Goal: Task Accomplishment & Management: Use online tool/utility

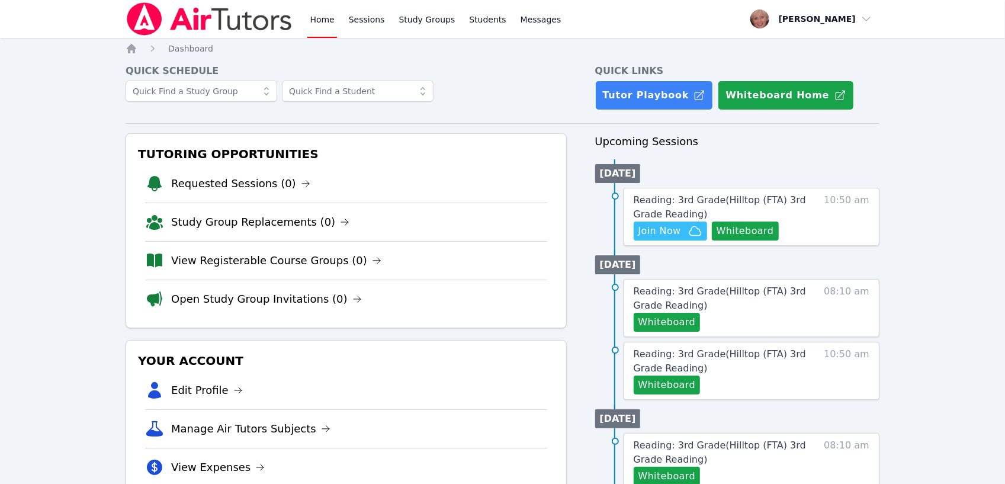
scroll to position [5, 0]
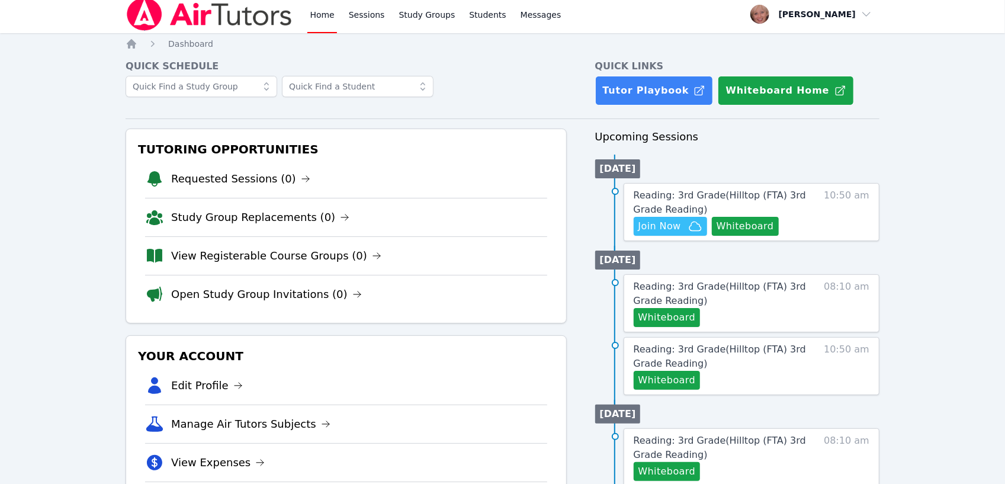
click at [265, 91] on icon at bounding box center [267, 87] width 12 height 12
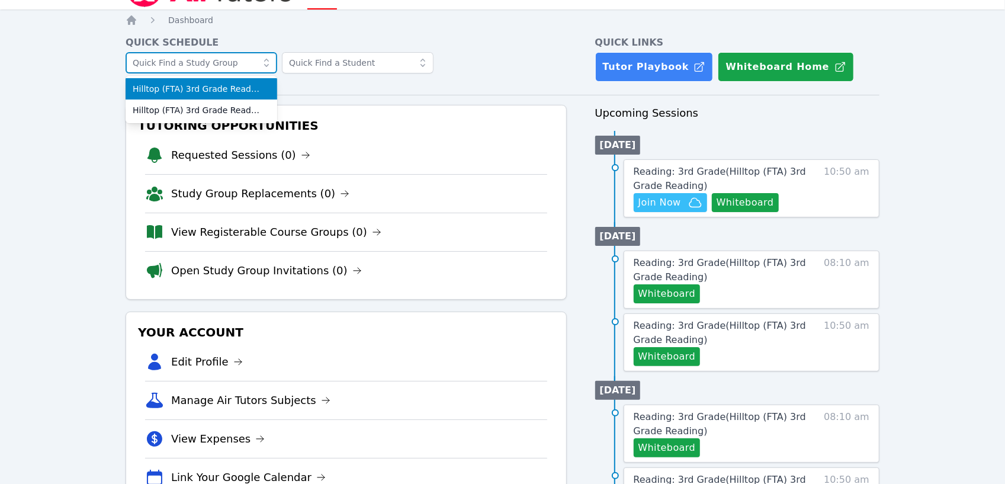
scroll to position [27, 0]
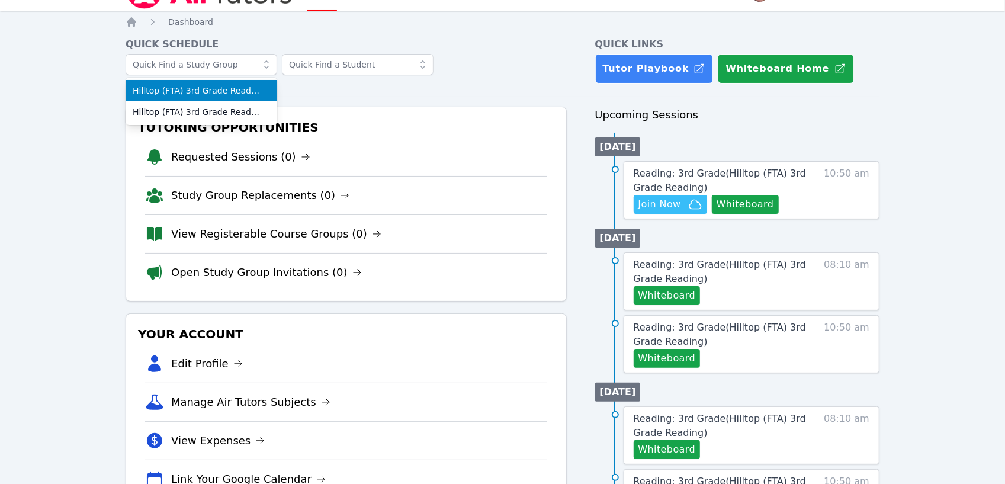
click at [452, 69] on div "Hilltop (FTA) 3rd Grade Reading Hilltop (FTA) 3rd Grade Reading" at bounding box center [346, 70] width 440 height 33
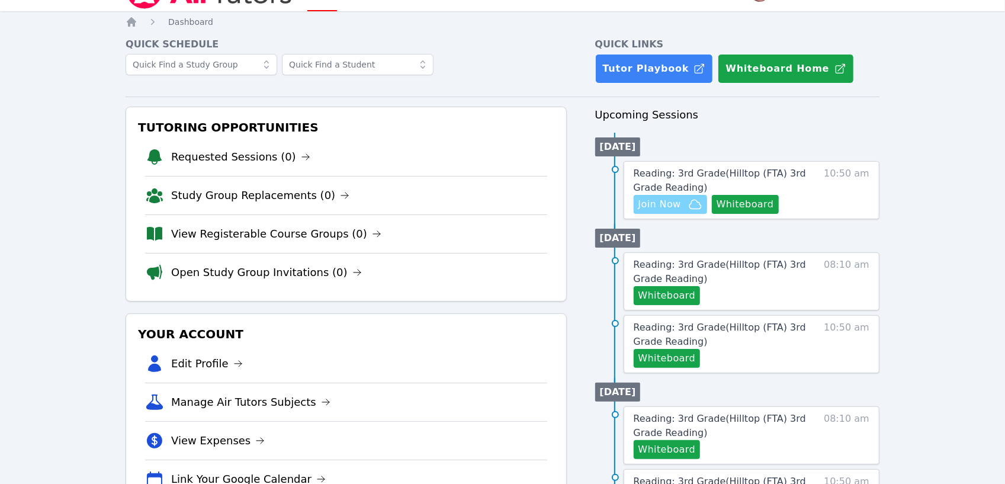
scroll to position [31, 0]
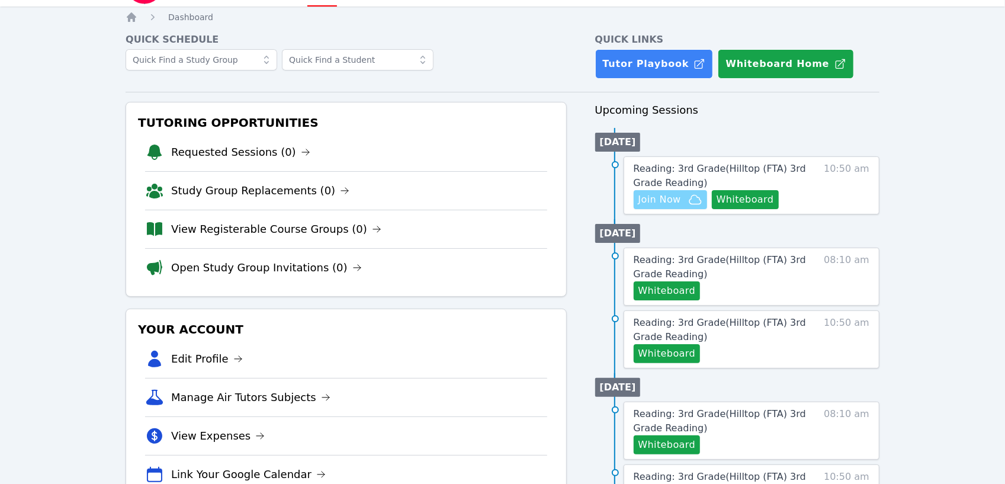
click at [664, 202] on span "Join Now" at bounding box center [659, 199] width 43 height 14
click at [664, 204] on span "Join Now" at bounding box center [659, 199] width 43 height 14
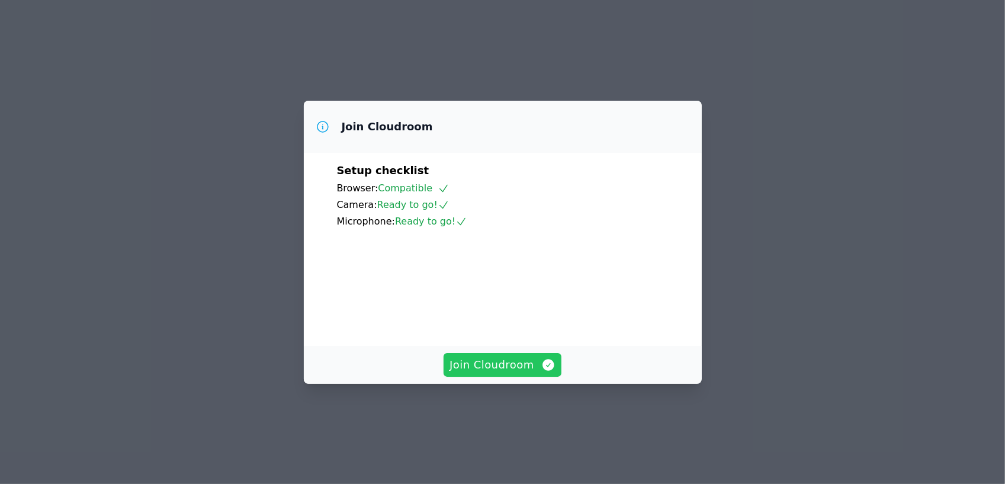
click at [485, 373] on span "Join Cloudroom" at bounding box center [502, 364] width 106 height 17
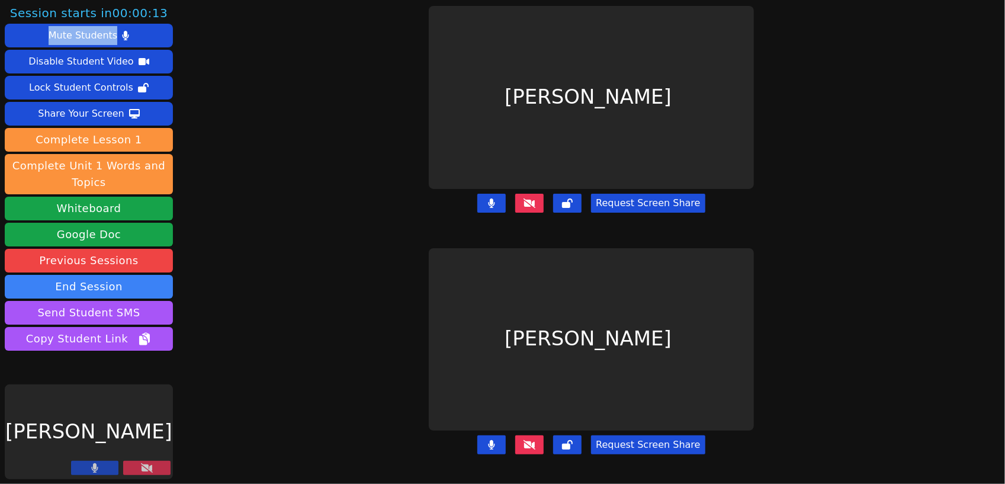
drag, startPoint x: 5, startPoint y: 44, endPoint x: 12, endPoint y: 7, distance: 38.0
click at [8, 18] on div "Session starts in 00:00:13 Mute Students Disable Student Video Lock Student Con…" at bounding box center [89, 179] width 168 height 348
click at [148, 475] on div at bounding box center [120, 469] width 99 height 16
click at [147, 471] on icon at bounding box center [147, 467] width 12 height 9
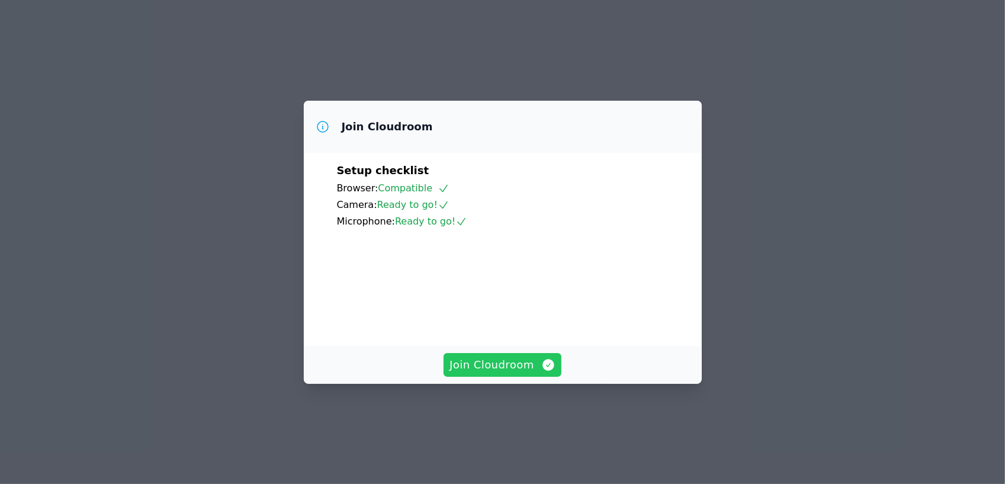
click at [526, 373] on span "Join Cloudroom" at bounding box center [502, 364] width 106 height 17
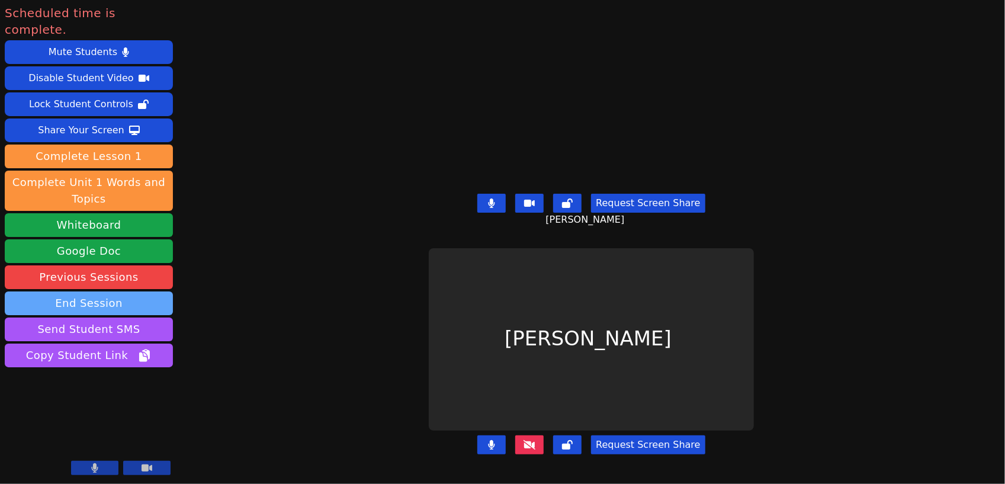
click at [73, 291] on button "End Session" at bounding box center [89, 303] width 168 height 24
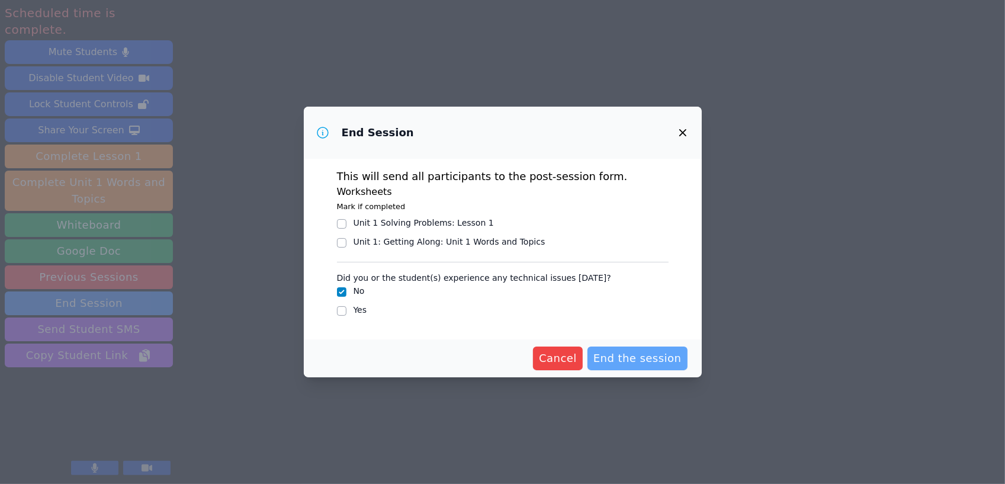
click at [645, 359] on span "End the session" at bounding box center [637, 358] width 88 height 17
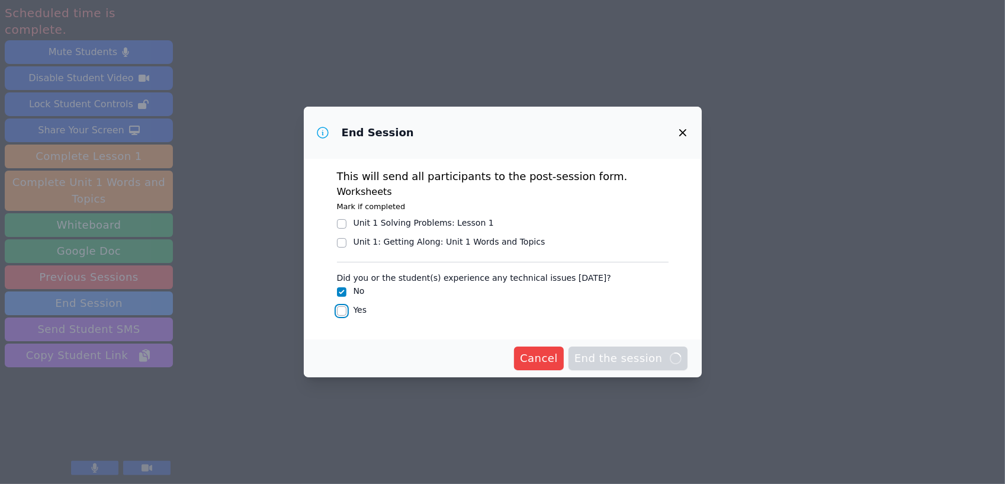
click at [340, 307] on input "Yes" at bounding box center [341, 310] width 9 height 9
checkbox input "true"
click at [528, 318] on div "Did you or the student(s) experience any technical issues [DATE]? No Yes" at bounding box center [503, 292] width 332 height 51
click at [341, 310] on div "Did you or the student(s) experience any technical issues [DATE]? No Yes" at bounding box center [503, 292] width 332 height 51
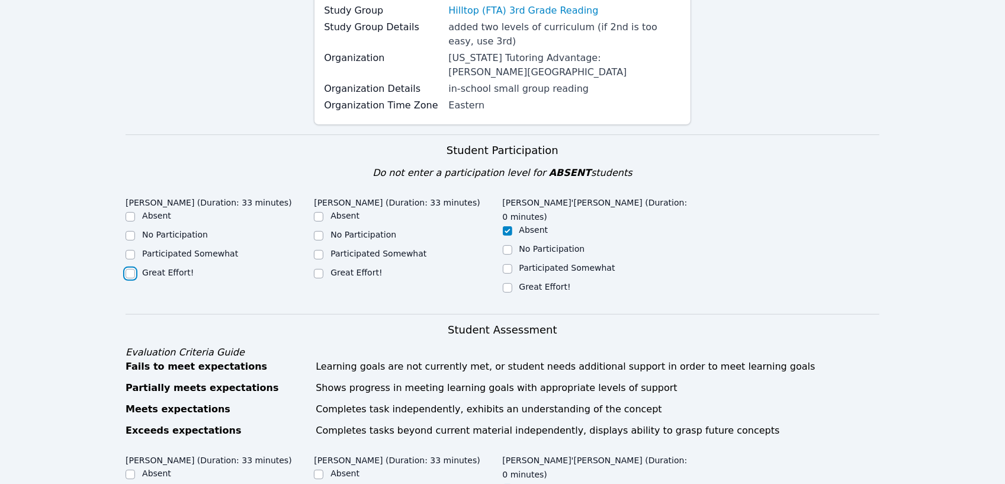
scroll to position [181, 0]
drag, startPoint x: 130, startPoint y: 260, endPoint x: 204, endPoint y: 252, distance: 74.4
click at [130, 268] on input "Great Effort!" at bounding box center [130, 272] width 9 height 9
checkbox input "true"
click at [321, 268] on input "Great Effort!" at bounding box center [318, 272] width 9 height 9
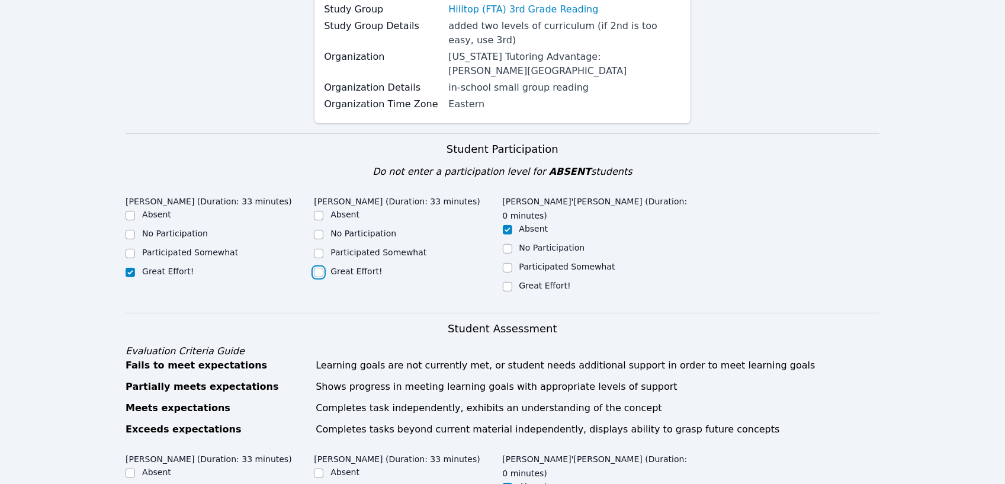
checkbox input "true"
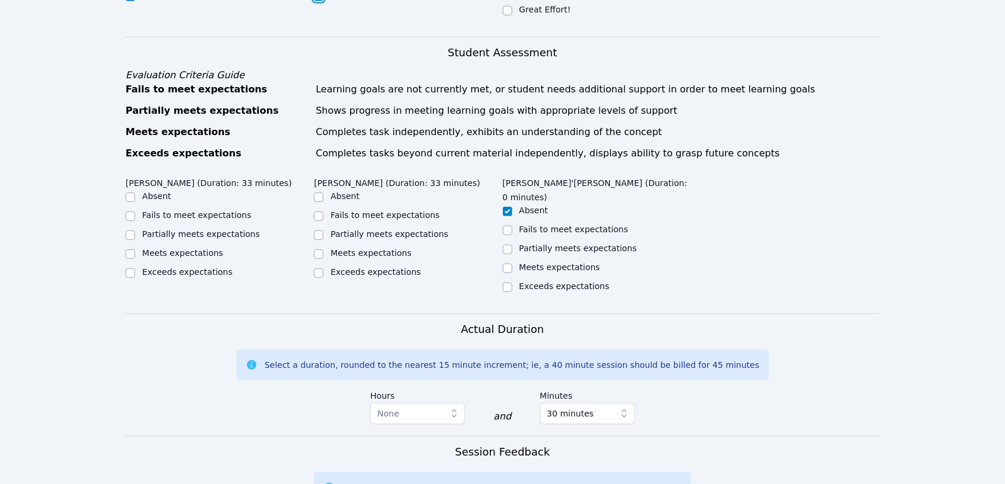
scroll to position [462, 0]
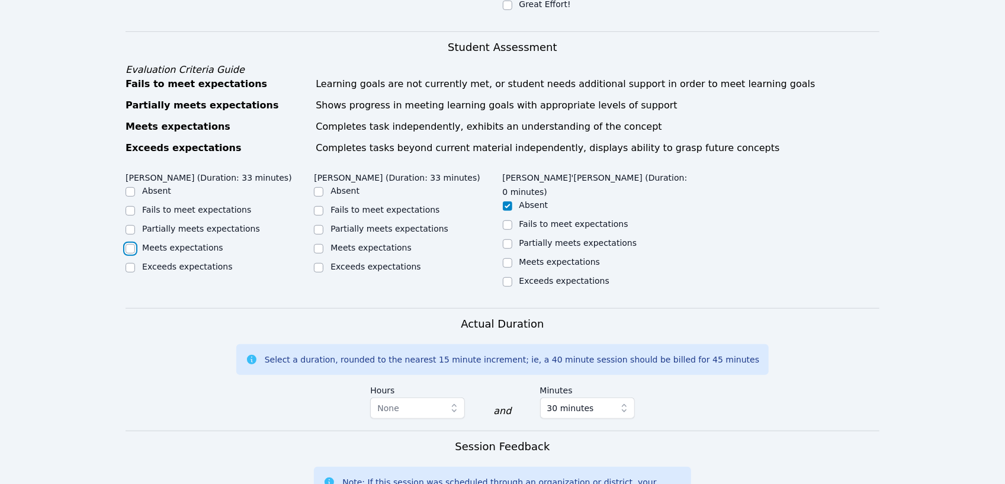
click at [131, 244] on input "Meets expectations" at bounding box center [130, 248] width 9 height 9
checkbox input "true"
click at [319, 244] on input "Meets expectations" at bounding box center [318, 248] width 9 height 9
checkbox input "true"
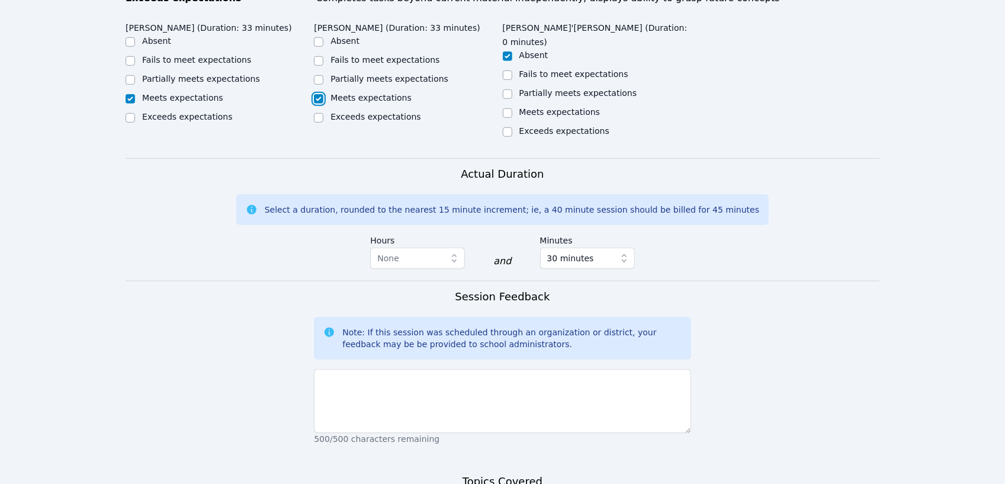
scroll to position [631, 0]
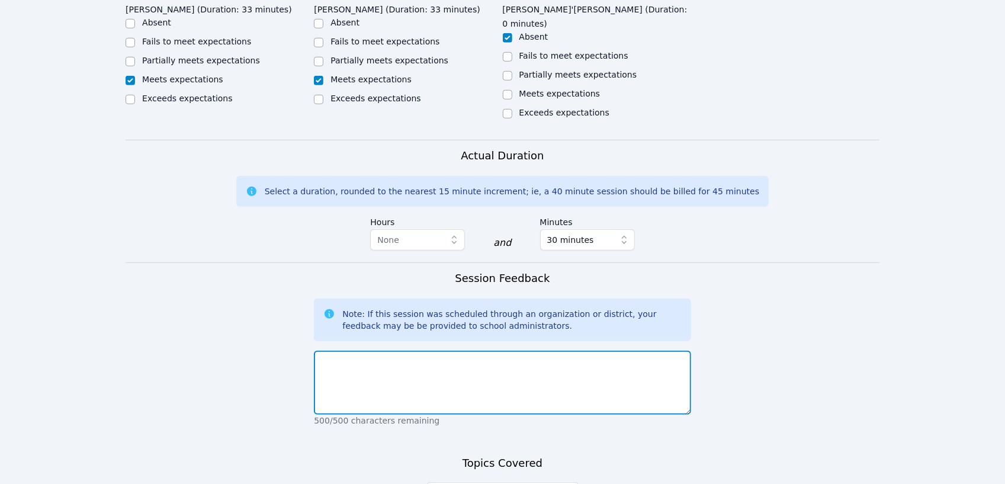
click at [352, 350] on textarea at bounding box center [502, 382] width 377 height 64
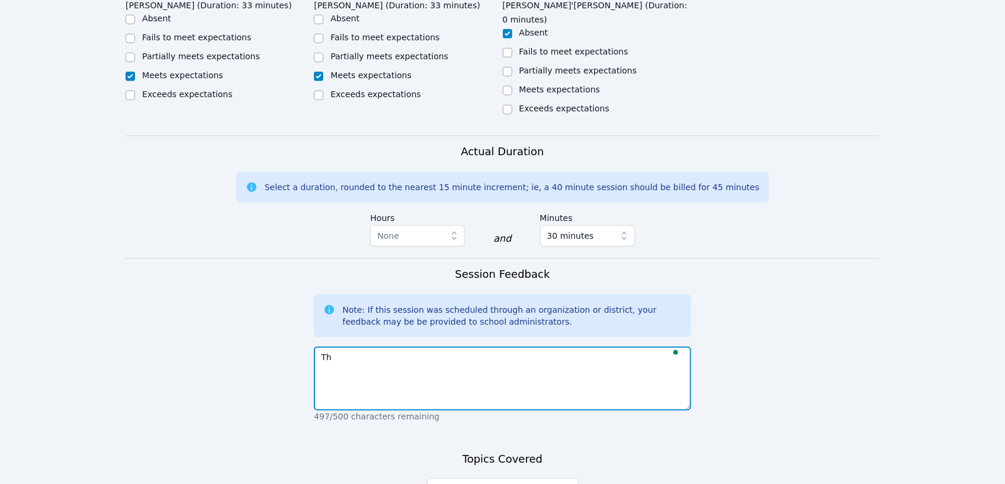
type textarea "T"
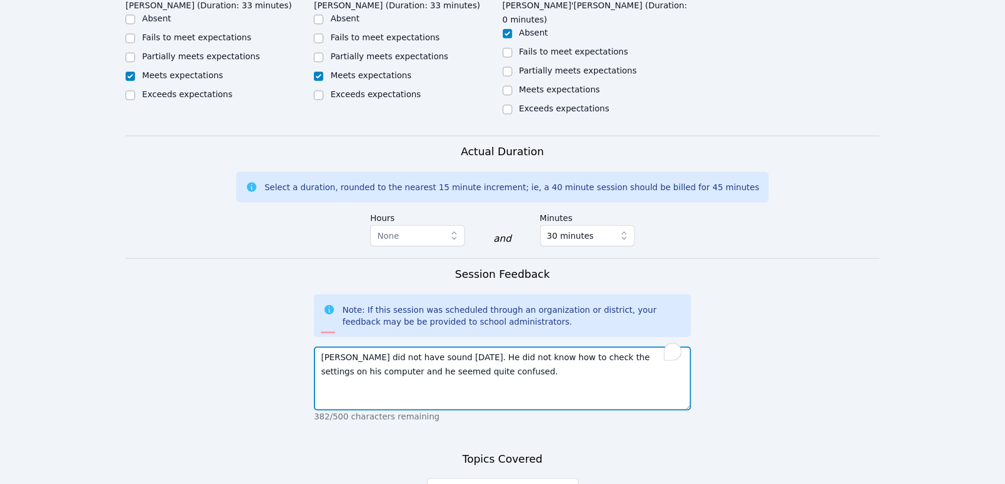
click at [669, 346] on textarea "[PERSON_NAME] did not have sound [DATE]. He did not know how to check the setti…" at bounding box center [502, 378] width 377 height 64
click at [461, 346] on textarea "[PERSON_NAME] did not have sound [DATE]. He did not know how to check the setti…" at bounding box center [502, 378] width 377 height 64
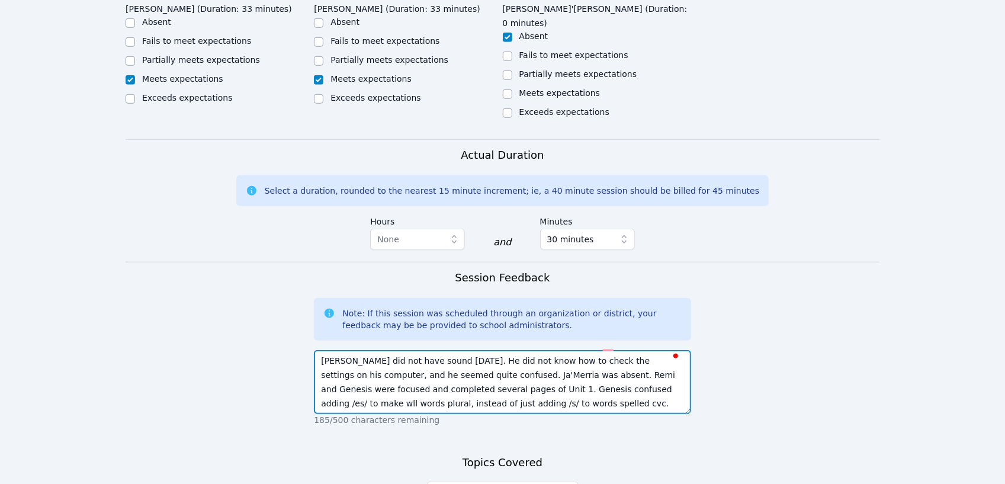
click at [615, 350] on textarea "[PERSON_NAME] did not have sound [DATE]. He did not know how to check the setti…" at bounding box center [502, 382] width 377 height 64
click at [491, 361] on textarea "[PERSON_NAME] did not have sound [DATE]. He did not know how to check the setti…" at bounding box center [502, 382] width 377 height 64
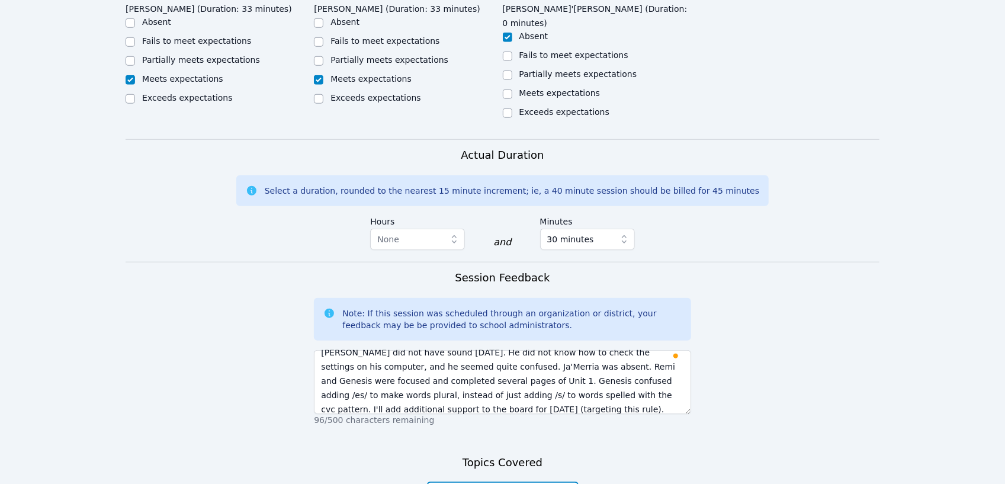
click at [548, 483] on span "Select Primary Content Focus" at bounding box center [494, 492] width 121 height 14
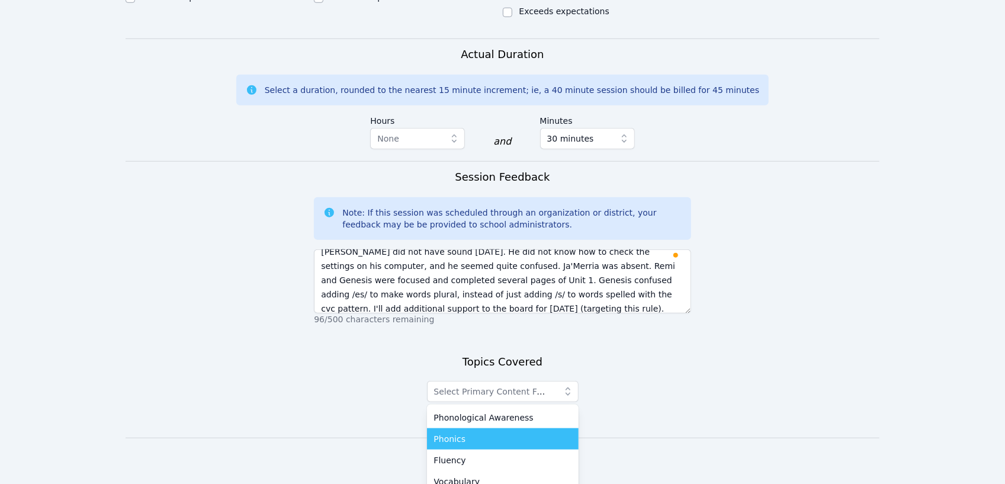
click at [459, 433] on span "Phonics" at bounding box center [450, 439] width 32 height 12
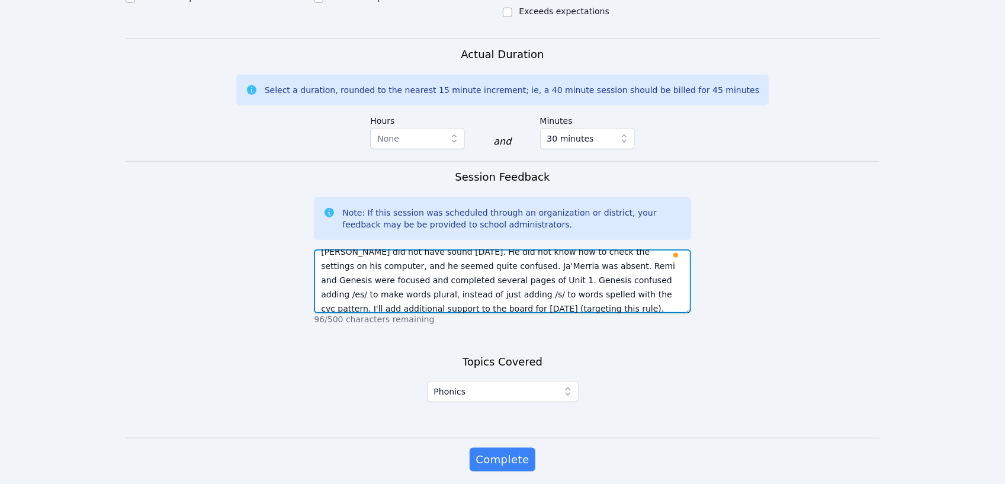
click at [468, 265] on textarea "[PERSON_NAME] did not have sound [DATE]. He did not know how to check the setti…" at bounding box center [502, 281] width 377 height 64
type textarea "[PERSON_NAME] did not have sound [DATE]. He did not know how to check the setti…"
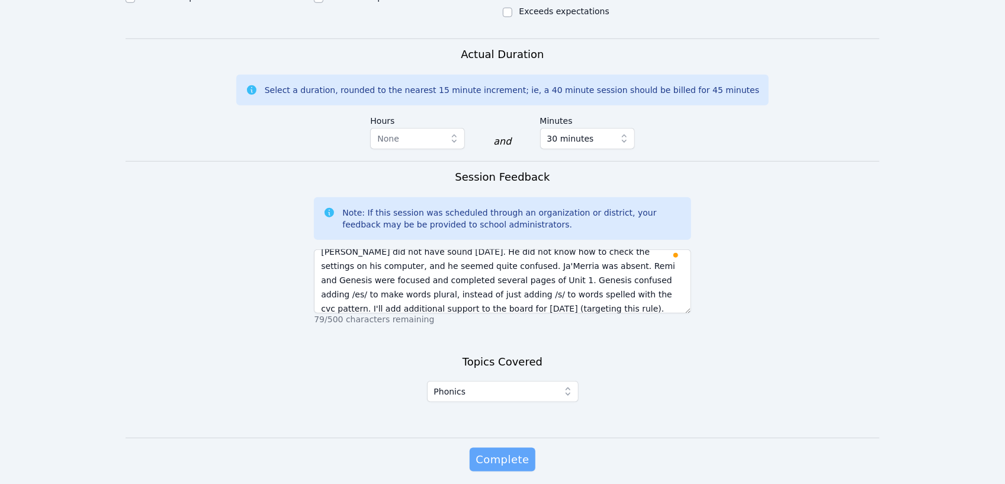
click at [503, 451] on span "Complete" at bounding box center [501, 459] width 53 height 17
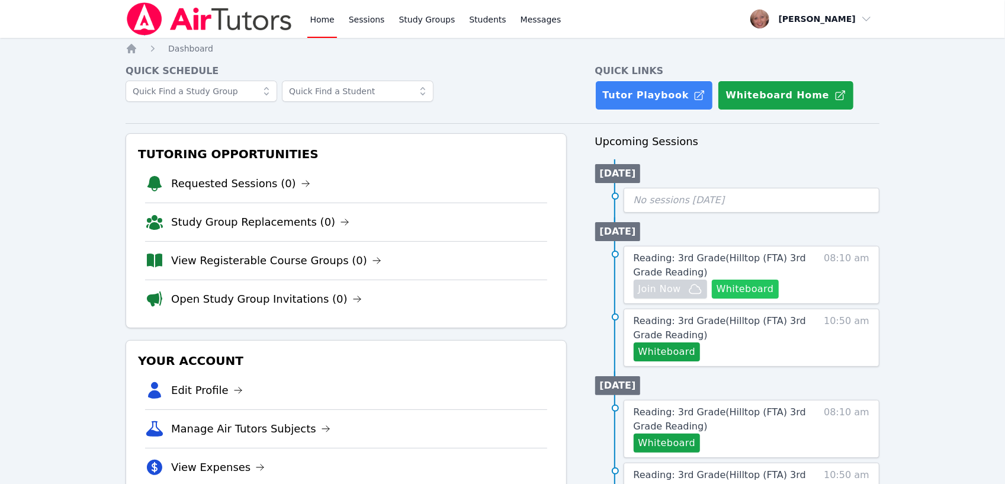
click at [717, 287] on button "Whiteboard" at bounding box center [745, 288] width 67 height 19
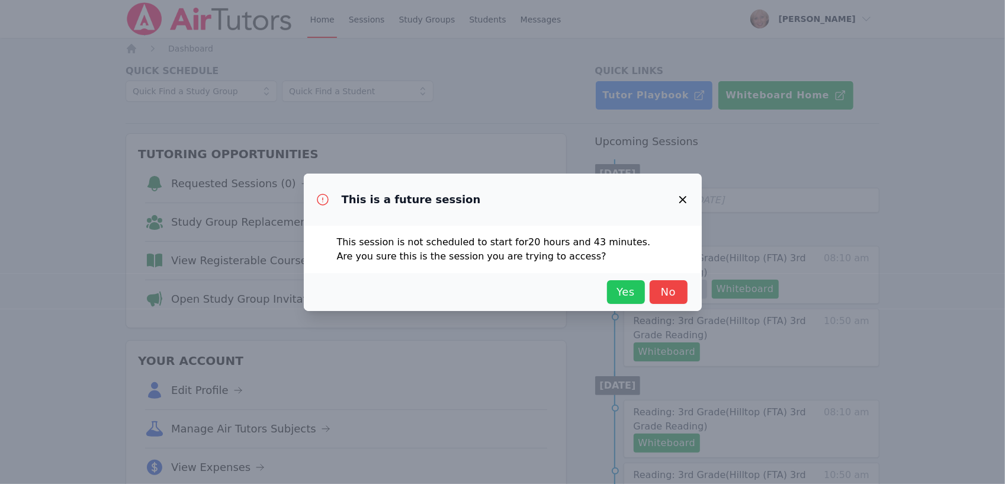
click at [634, 290] on span "Yes" at bounding box center [626, 292] width 26 height 17
